Goal: Task Accomplishment & Management: Manage account settings

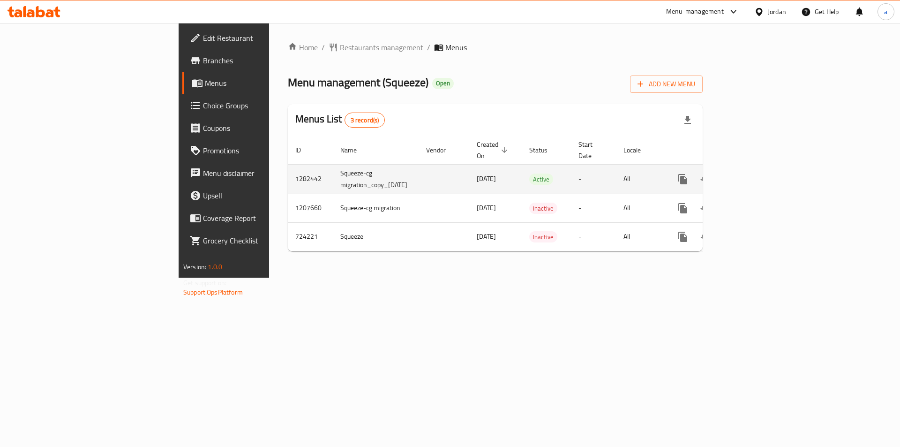
click at [756, 173] on icon "enhanced table" at bounding box center [750, 178] width 11 height 11
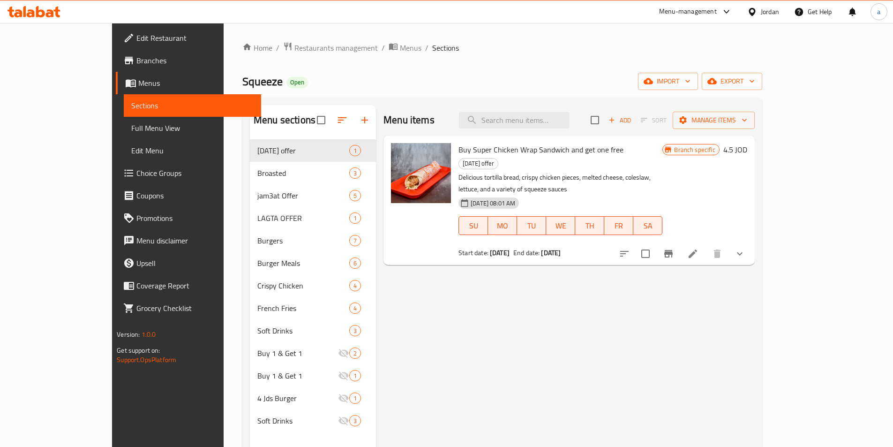
click at [136, 172] on span "Choice Groups" at bounding box center [194, 172] width 117 height 11
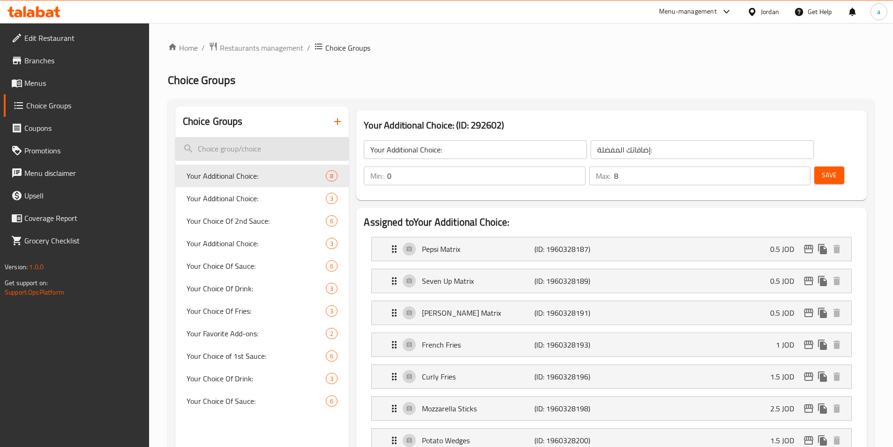
click at [255, 143] on input "search" at bounding box center [262, 149] width 174 height 24
paste input "Your Choice Of 2nd Sauce"
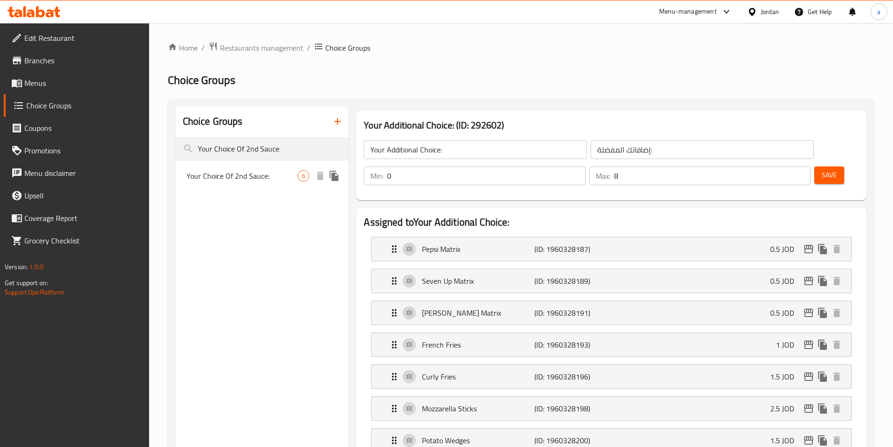
type input "Your Choice Of 2nd Sauce"
click at [267, 176] on span "Your Choice Of 2nd Sauce:" at bounding box center [242, 175] width 112 height 11
type input "Your Choice Of 2nd Sauce:"
type input "اختيارك من الصلصة الثانية:"
type input "1"
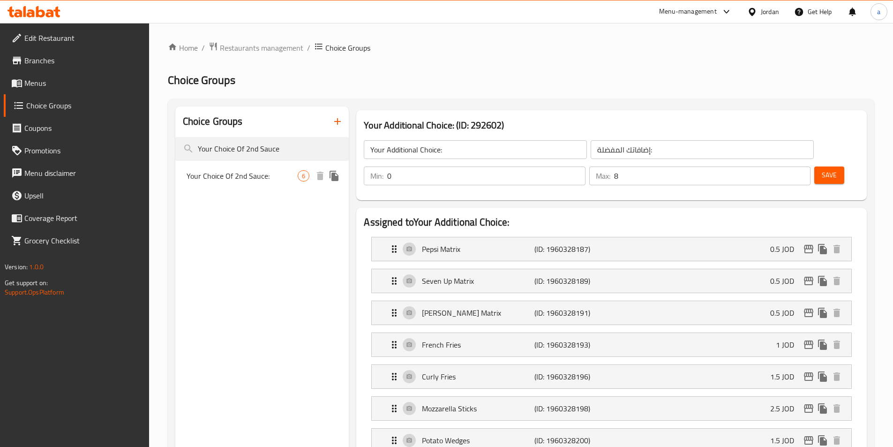
type input "1"
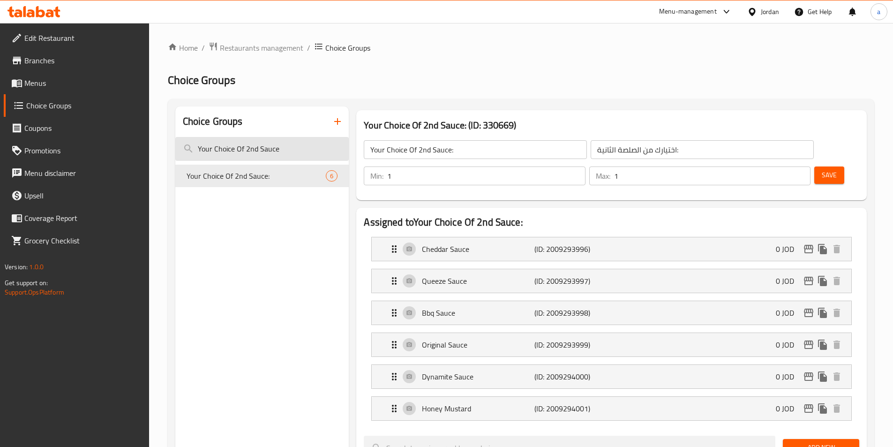
click at [269, 141] on input "Your Choice Of 2nd Sauce" at bounding box center [262, 149] width 174 height 24
click at [282, 148] on input "Your Choice Of 2nd Sauce" at bounding box center [262, 149] width 174 height 24
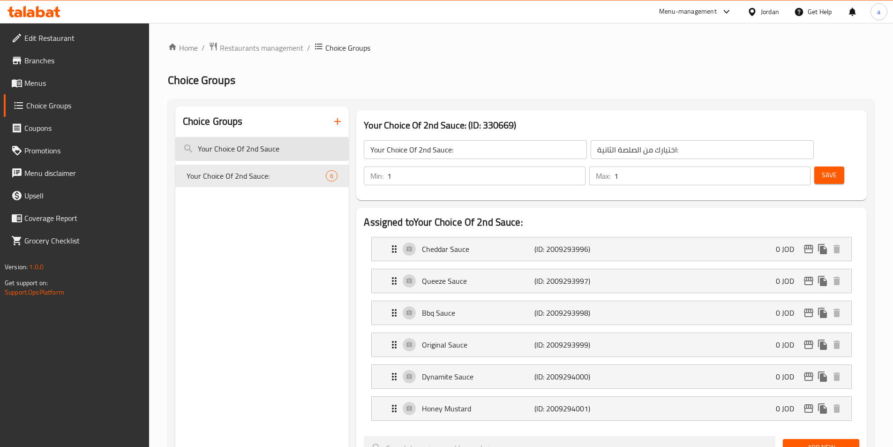
click at [282, 148] on input "Your Choice Of 2nd Sauce" at bounding box center [262, 149] width 174 height 24
paste input "search"
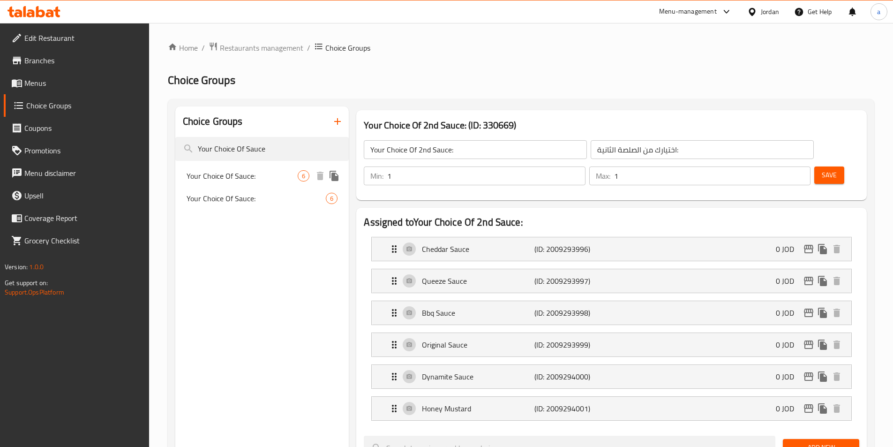
type input "Your Choice Of Sauce"
click at [252, 177] on span "Your Choice Of Sauce:" at bounding box center [242, 175] width 112 height 11
type input "Your Choice Of Sauce:"
type input "اختيارك من الصوصات:"
type input "0"
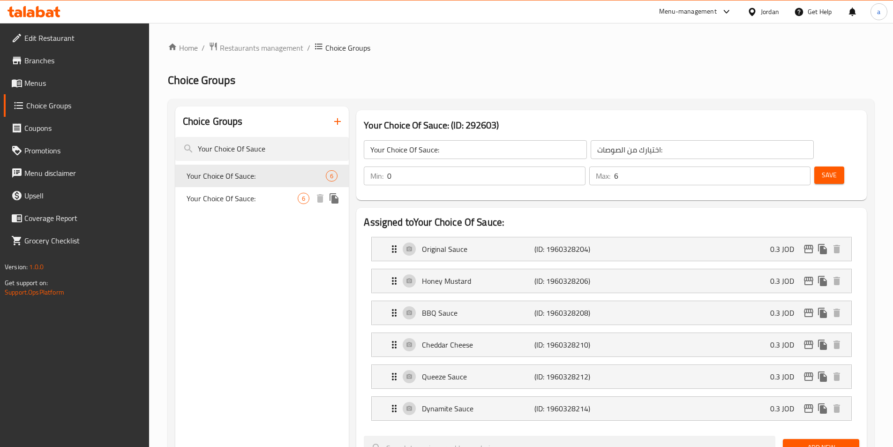
click at [251, 199] on span "Your Choice Of Sauce:" at bounding box center [242, 198] width 112 height 11
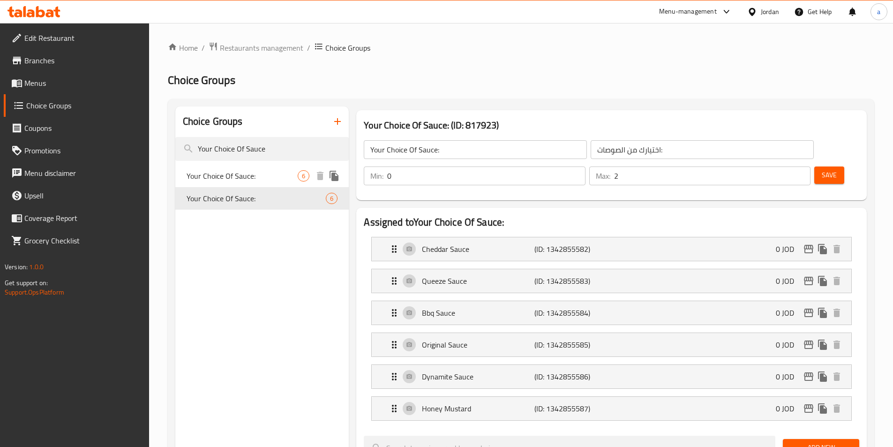
click at [256, 172] on span "Your Choice Of Sauce:" at bounding box center [242, 175] width 112 height 11
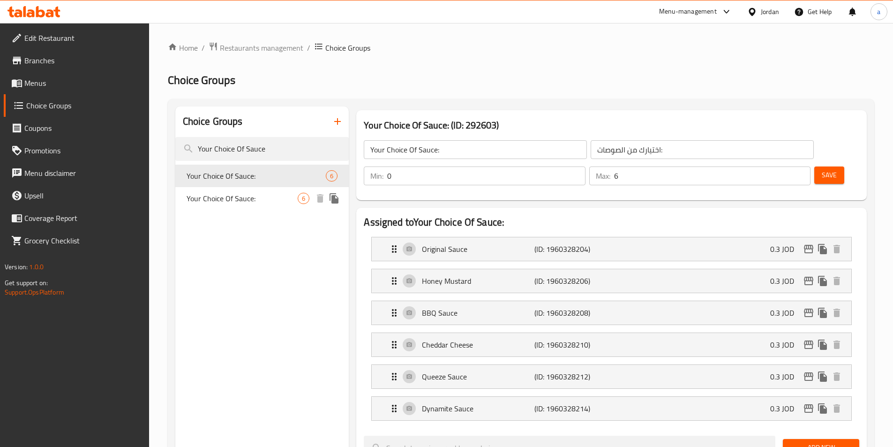
click at [257, 200] on span "Your Choice Of Sauce:" at bounding box center [242, 198] width 112 height 11
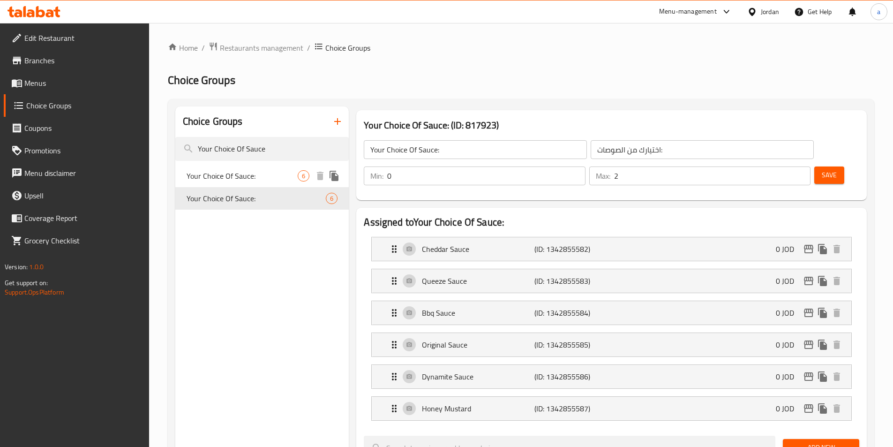
click at [260, 171] on span "Your Choice Of Sauce:" at bounding box center [242, 175] width 112 height 11
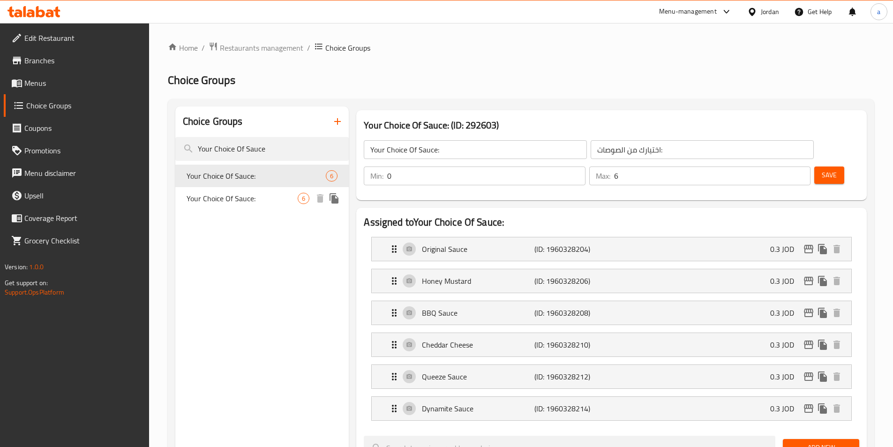
click at [262, 194] on span "Your Choice Of Sauce:" at bounding box center [242, 198] width 112 height 11
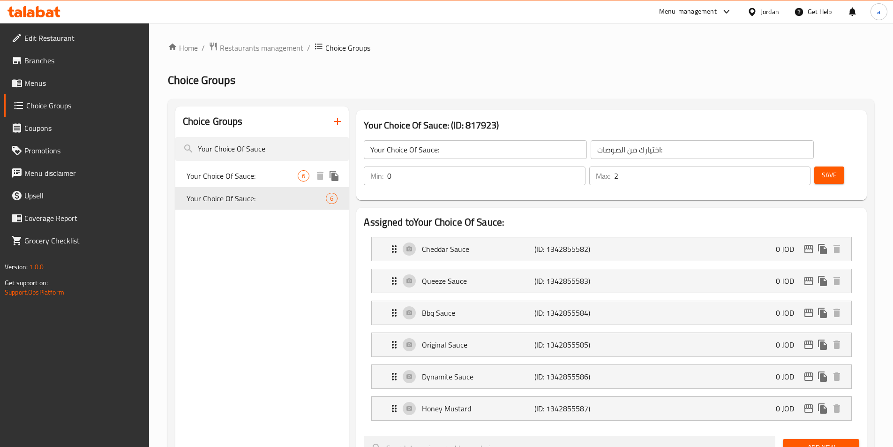
click at [252, 172] on span "Your Choice Of Sauce:" at bounding box center [242, 175] width 112 height 11
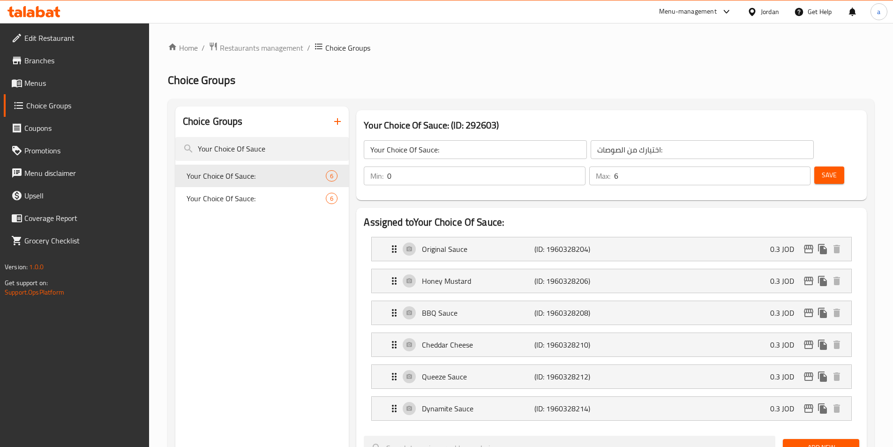
click at [262, 209] on nav "Your Choice Of Sauce: 6 Your Choice Of Sauce: 6" at bounding box center [262, 187] width 174 height 52
click at [263, 199] on span "Your Choice Of Sauce:" at bounding box center [242, 198] width 112 height 11
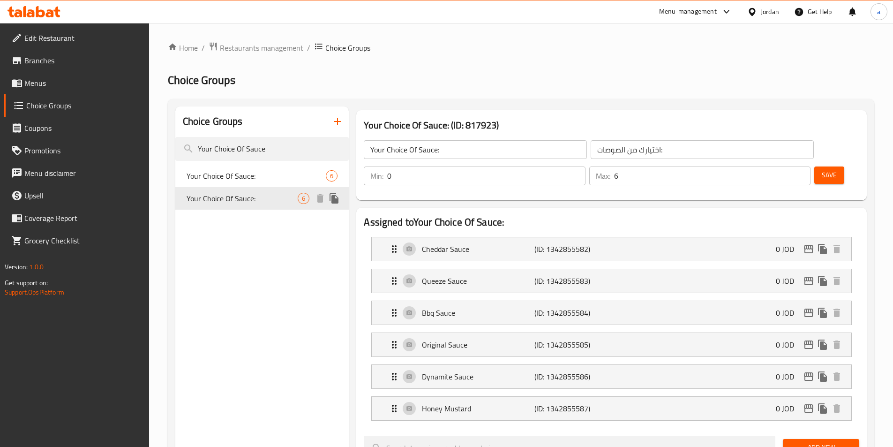
type input "2"
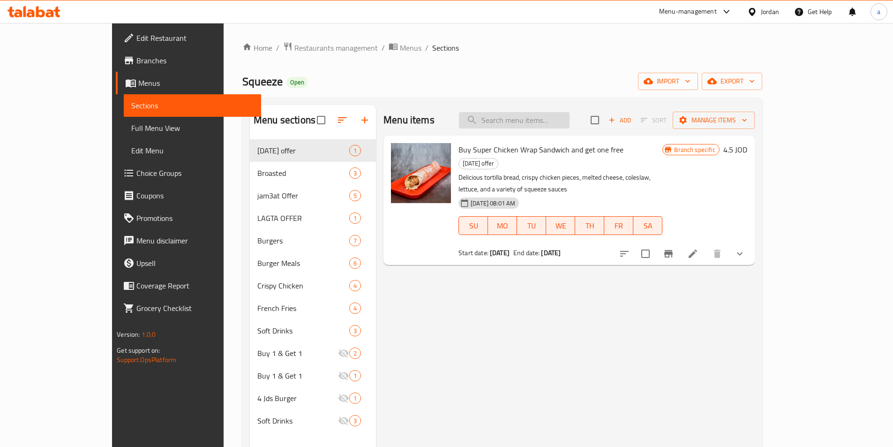
click at [527, 120] on input "search" at bounding box center [514, 120] width 111 height 16
paste input "Your Additional Choice"
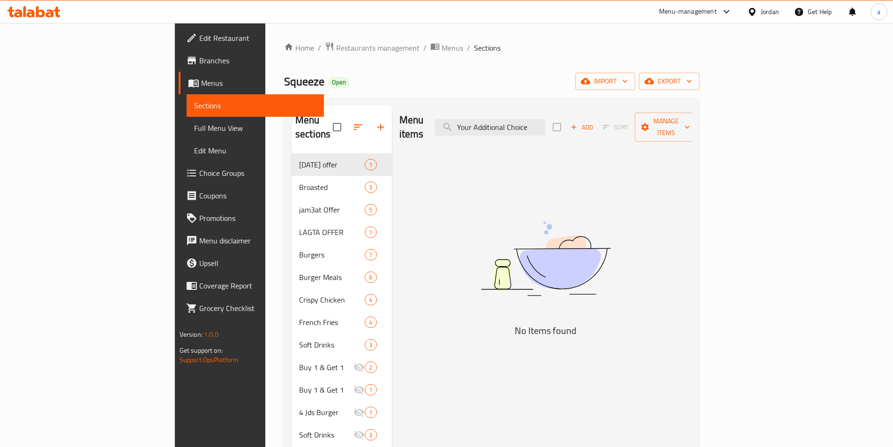
type input "Your Additional Choice"
click at [199, 178] on span "Choice Groups" at bounding box center [257, 172] width 117 height 11
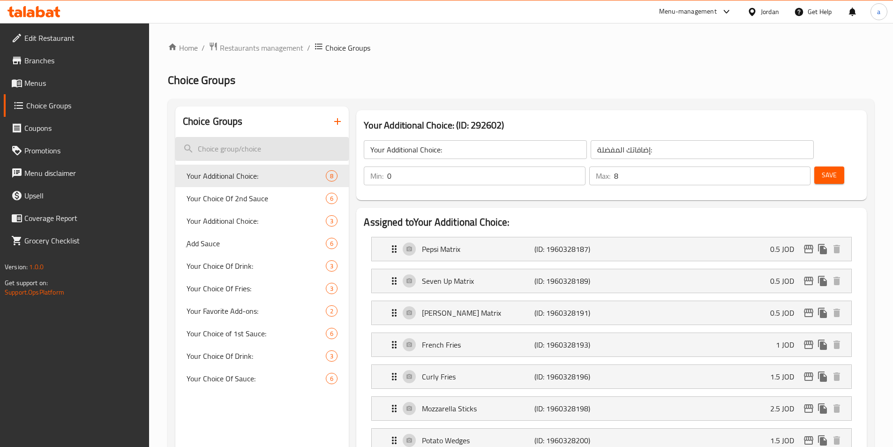
click at [268, 148] on input "search" at bounding box center [262, 149] width 174 height 24
paste input "Your Additional Choice"
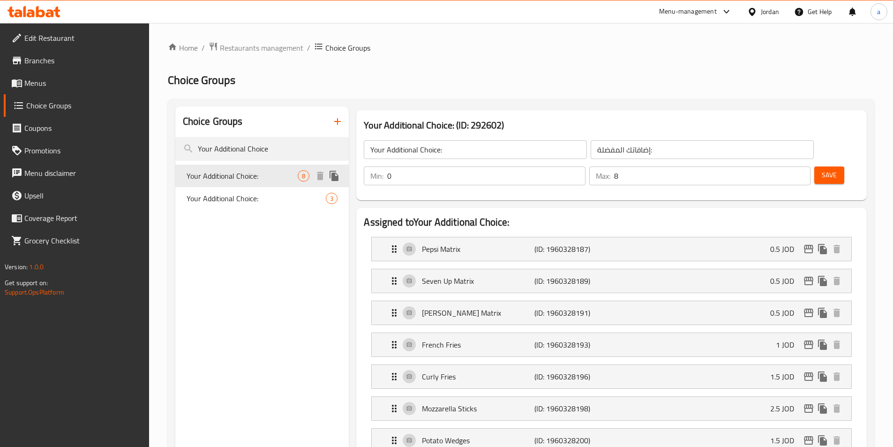
type input "Your Additional Choice"
click at [260, 175] on span "Your Additional Choice:" at bounding box center [242, 175] width 112 height 11
click at [260, 195] on span "Your Additional Choice:" at bounding box center [242, 198] width 112 height 11
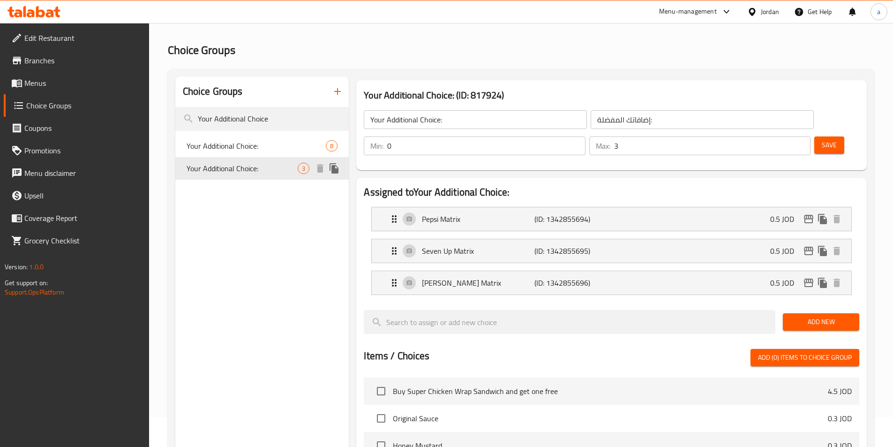
scroll to position [47, 0]
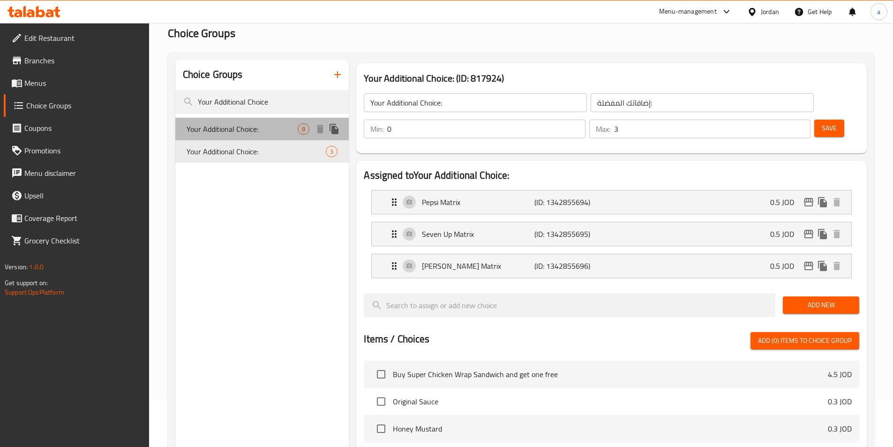
click at [263, 132] on span "Your Additional Choice:" at bounding box center [242, 128] width 112 height 11
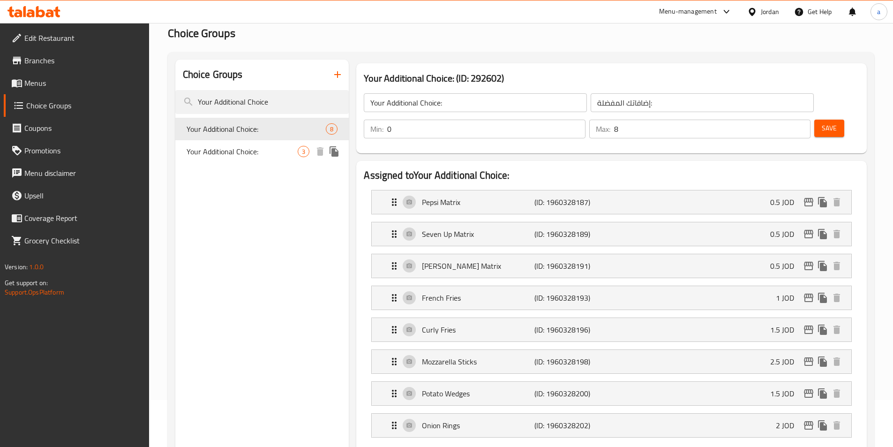
click at [255, 146] on span "Your Additional Choice:" at bounding box center [242, 151] width 112 height 11
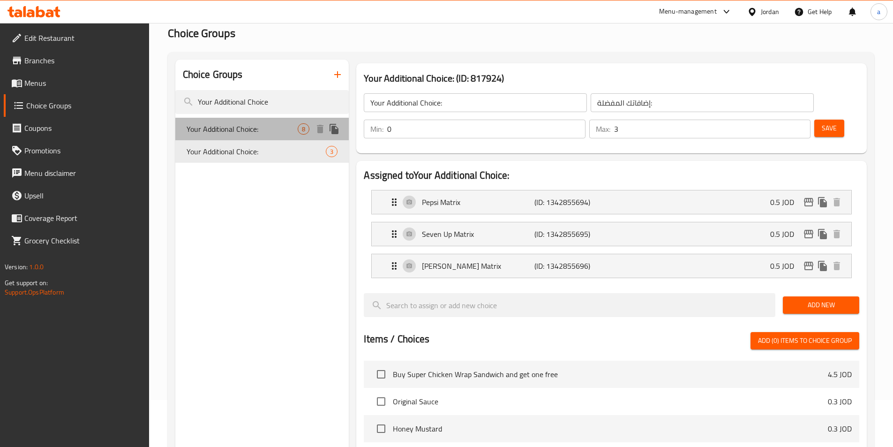
click at [257, 129] on span "Your Additional Choice:" at bounding box center [242, 128] width 112 height 11
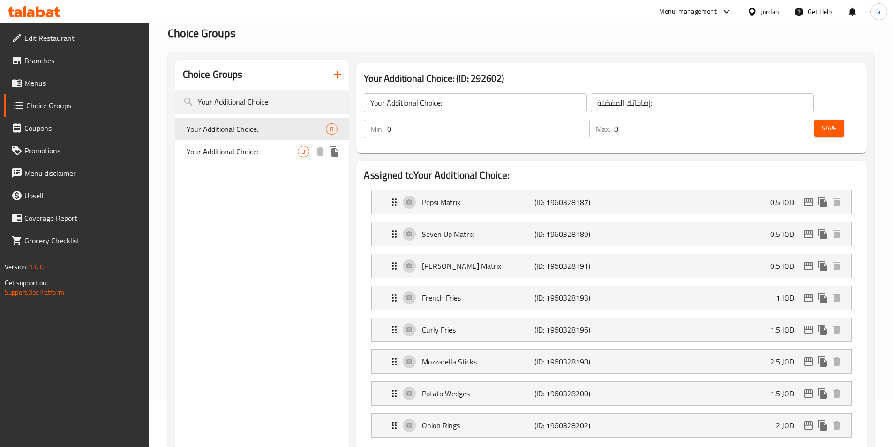
click at [253, 159] on div "Your Additional Choice: 3" at bounding box center [262, 151] width 174 height 22
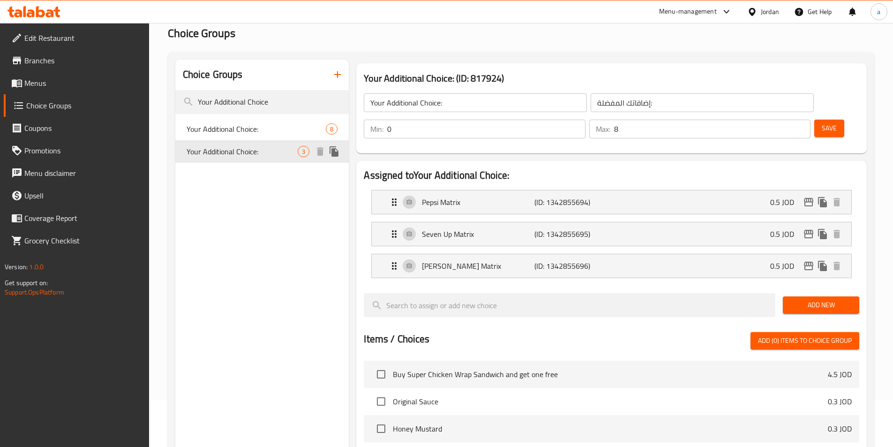
type input "3"
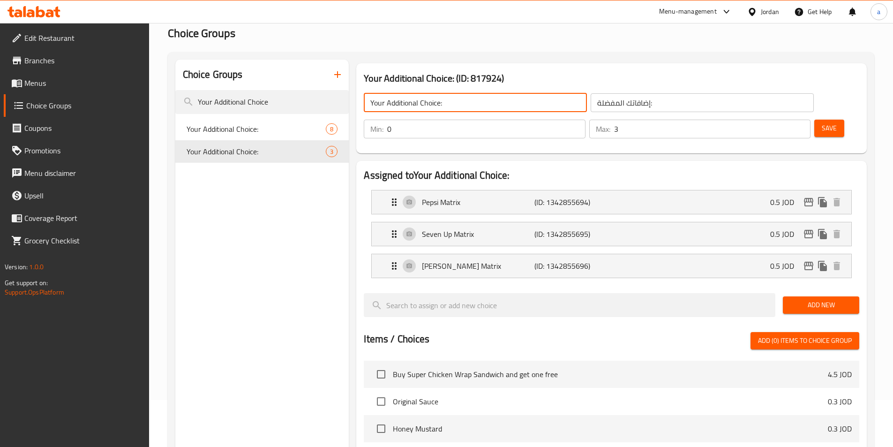
click at [441, 109] on input "Your Additional Choice:" at bounding box center [475, 102] width 223 height 19
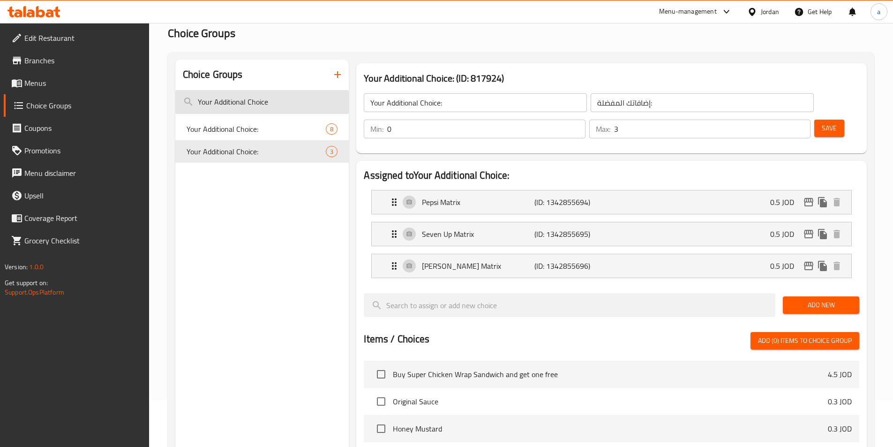
click at [224, 97] on input "Your Additional Choice" at bounding box center [262, 102] width 174 height 24
paste input "Changes of Your Favorite Add-ons:"
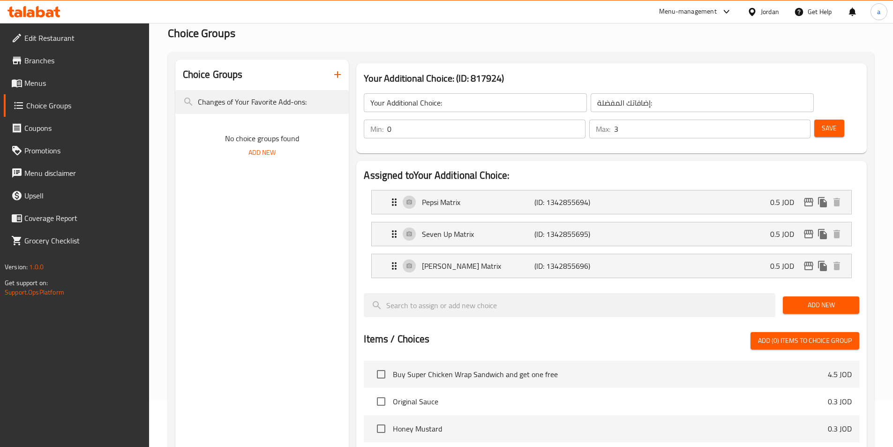
scroll to position [0, 0]
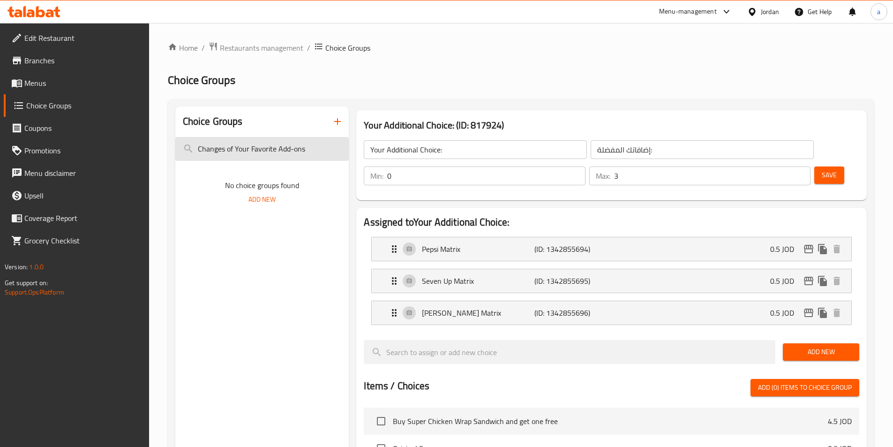
click at [273, 145] on input "Changes of Your Favorite Add-ons" at bounding box center [262, 149] width 174 height 24
paste input "search"
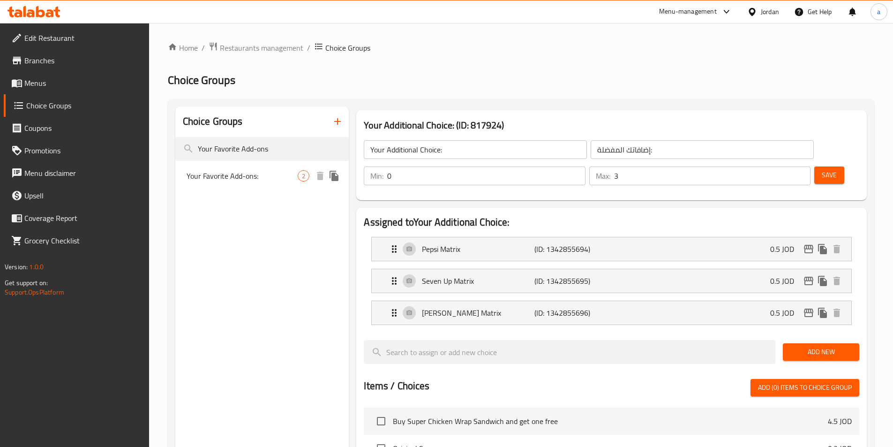
type input "Your Favorite Add-ons"
click at [246, 178] on span "Your Favorite Add-ons:" at bounding box center [242, 175] width 112 height 11
type input "Your Favorite Add-ons:"
type input "2"
